Goal: Obtain resource: Obtain resource

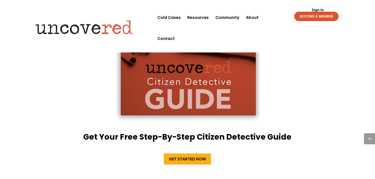
scroll to position [971, 0]
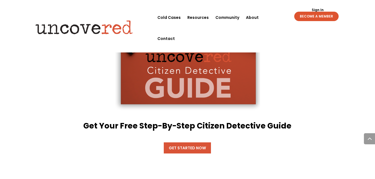
click at [191, 142] on link "Get Started Now" at bounding box center [187, 147] width 47 height 11
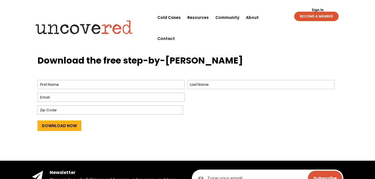
scroll to position [222, 0]
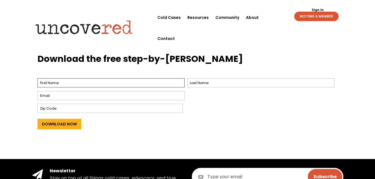
click at [82, 84] on input "First" at bounding box center [110, 82] width 147 height 9
type input "[PERSON_NAME]"
type input "Cook"
type input "[EMAIL_ADDRESS][DOMAIN_NAME]"
type input "92113"
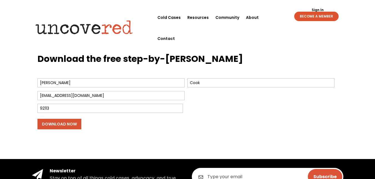
click at [69, 126] on input "Download Now" at bounding box center [59, 124] width 44 height 11
